Goal: Information Seeking & Learning: Learn about a topic

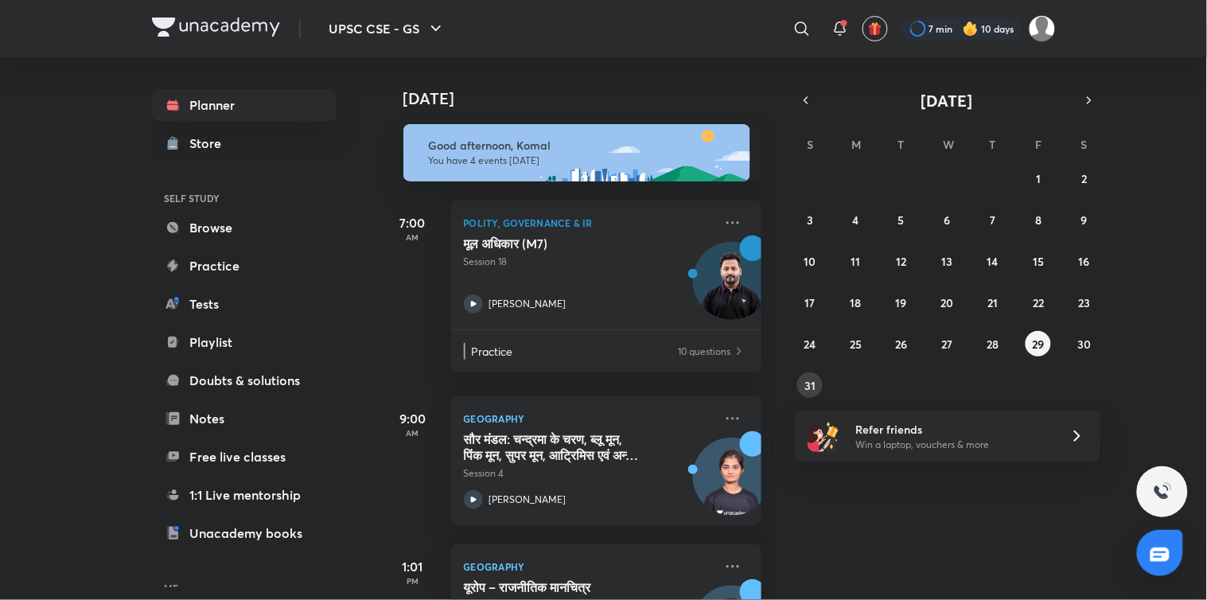
click at [805, 383] on abbr "31" at bounding box center [810, 385] width 11 height 15
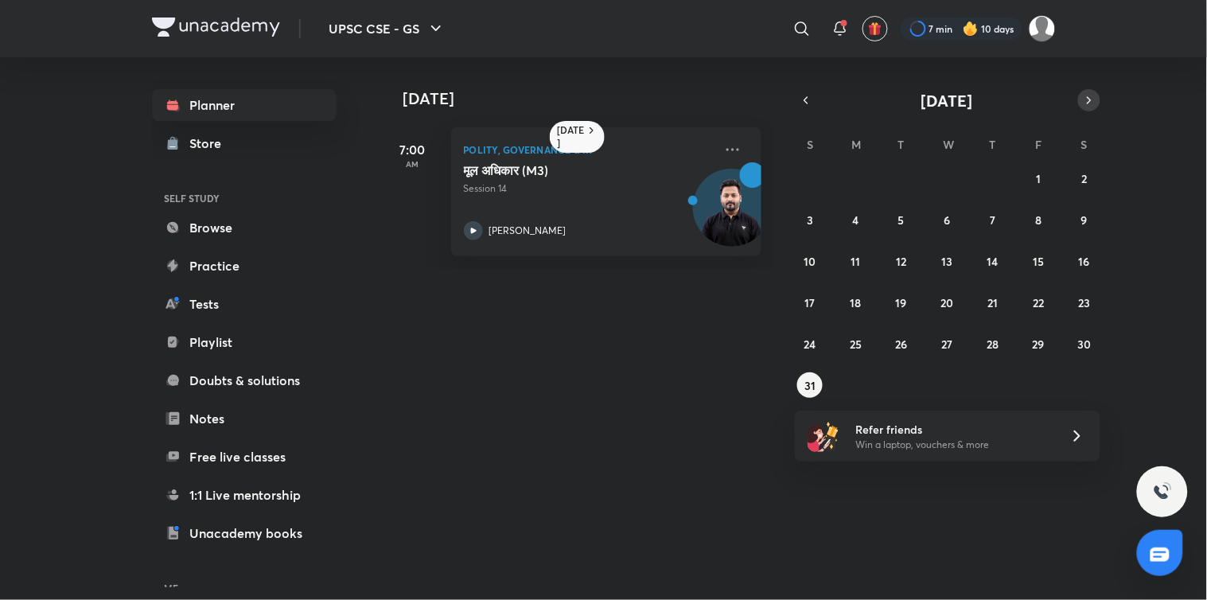
click at [1088, 96] on icon "button" at bounding box center [1089, 100] width 13 height 14
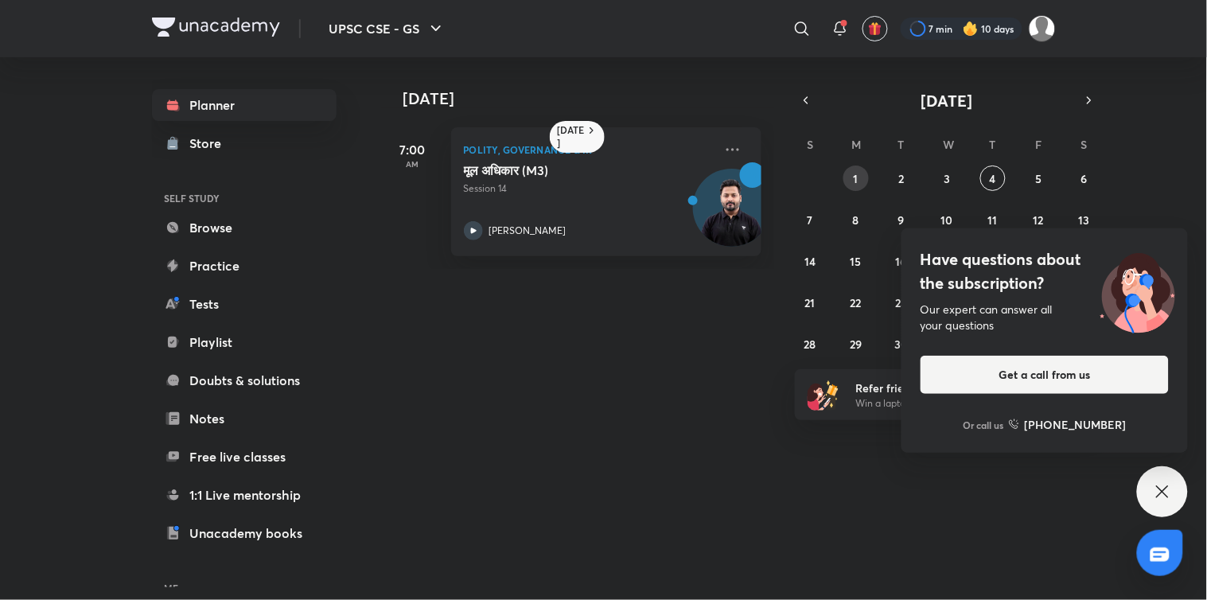
click at [852, 188] on button "1" at bounding box center [855, 178] width 25 height 25
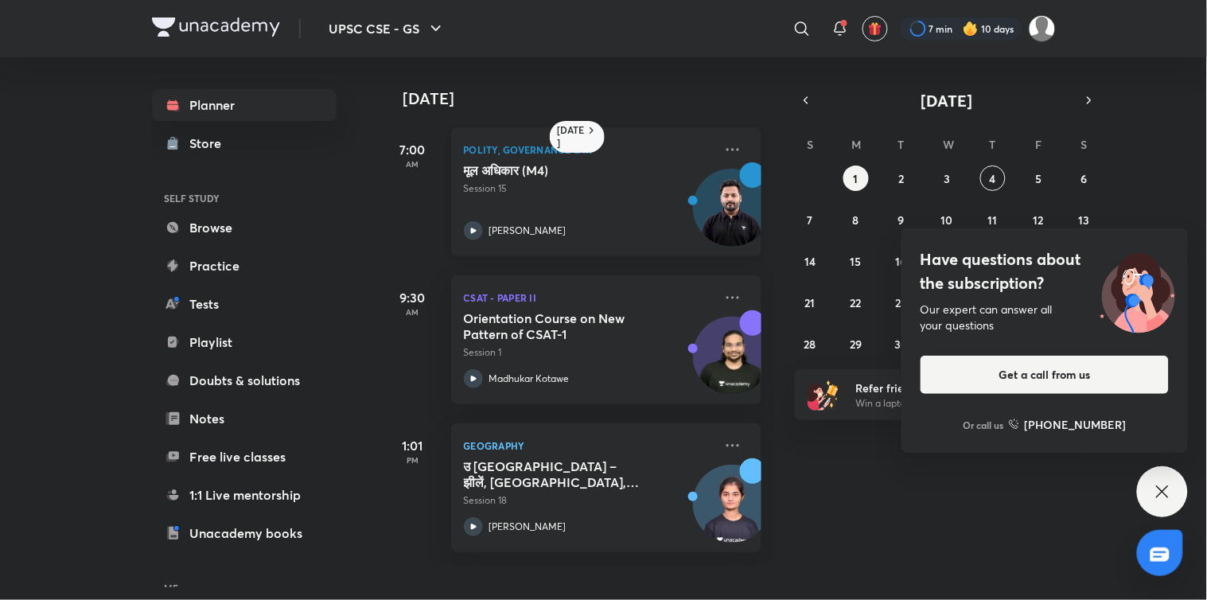
click at [470, 229] on icon at bounding box center [473, 230] width 19 height 19
